Goal: Information Seeking & Learning: Learn about a topic

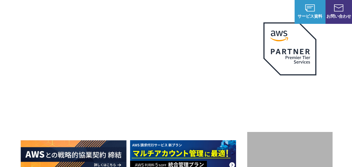
scroll to position [29, 0]
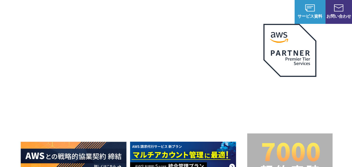
click at [127, 12] on p "サービス" at bounding box center [128, 12] width 22 height 6
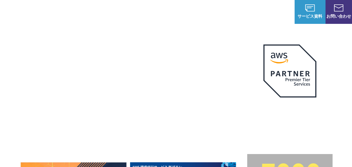
scroll to position [0, 0]
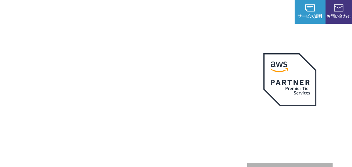
click at [73, 14] on span "NHN テコラス AWS総合支援サービス" at bounding box center [69, 12] width 31 height 19
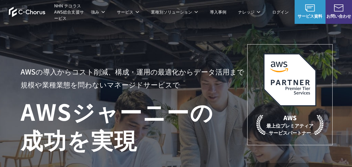
click at [71, 14] on span "NHN テコラス AWS総合支援サービス" at bounding box center [69, 12] width 31 height 19
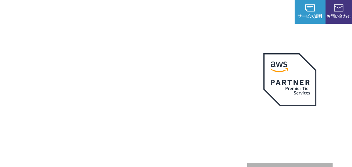
click at [221, 11] on link "導入事例" at bounding box center [218, 12] width 16 height 6
